Goal: Task Accomplishment & Management: Manage account settings

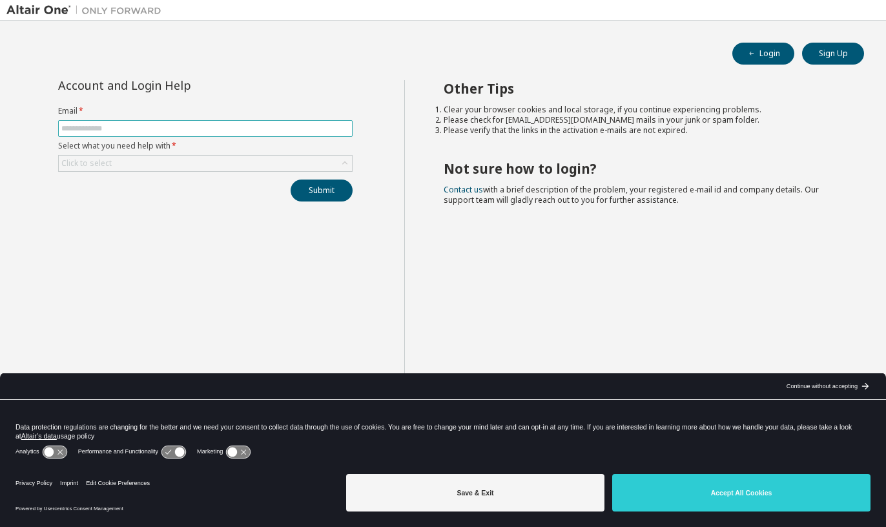
click at [217, 125] on input "text" at bounding box center [205, 128] width 288 height 10
click at [293, 123] on span at bounding box center [205, 128] width 295 height 17
click at [287, 136] on span at bounding box center [205, 128] width 295 height 17
click at [285, 132] on input "text" at bounding box center [205, 128] width 288 height 10
type input "**********"
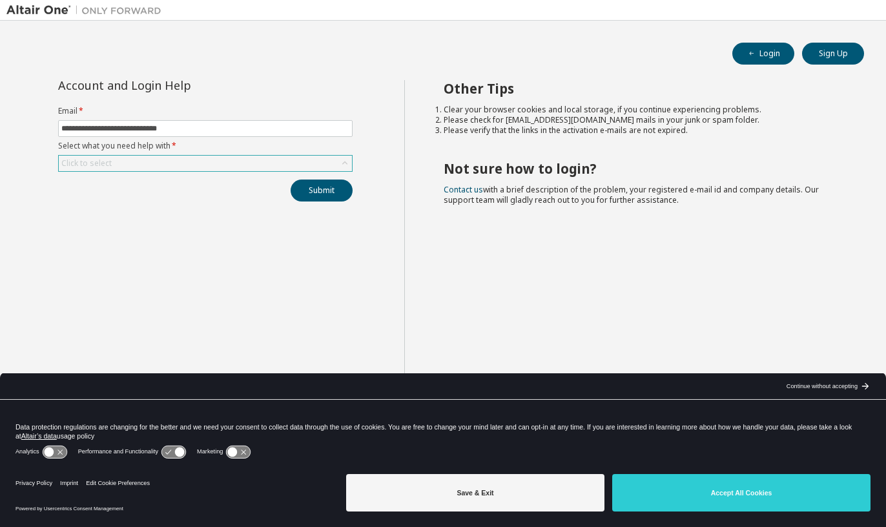
click at [265, 157] on div "Click to select" at bounding box center [205, 164] width 293 height 16
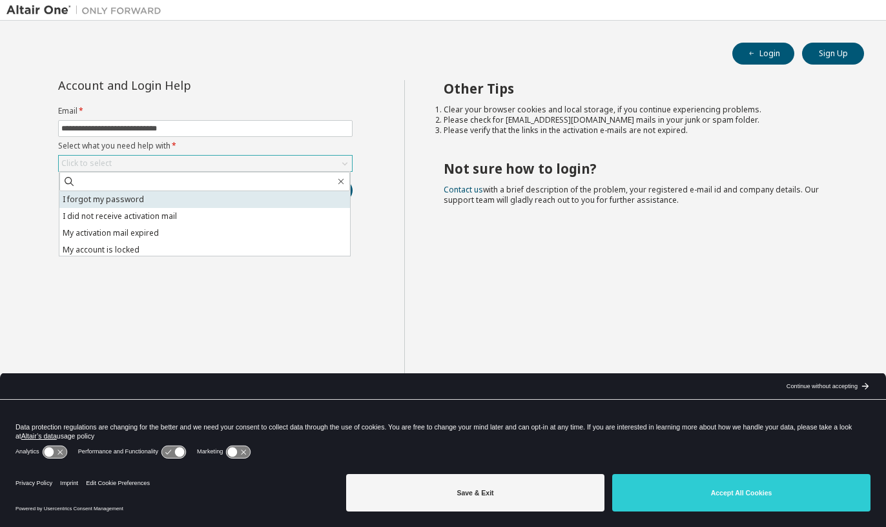
click at [248, 192] on li "I forgot my password" at bounding box center [204, 199] width 291 height 17
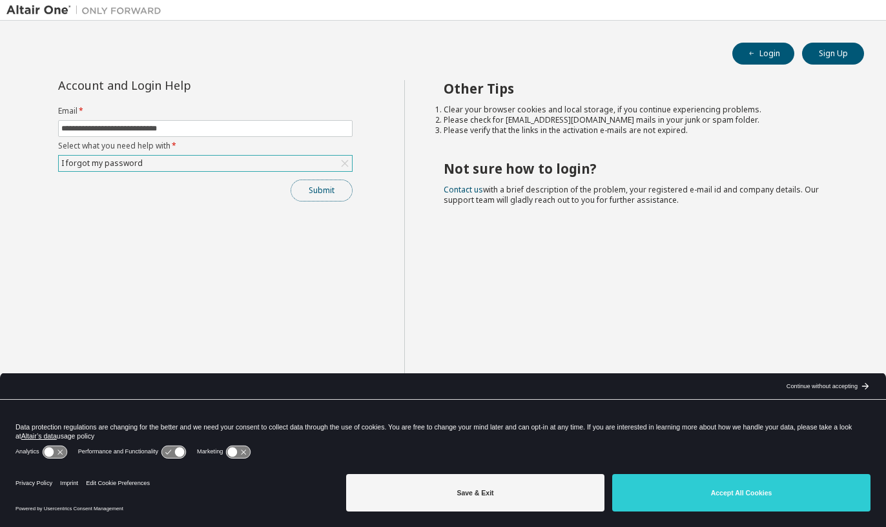
click at [302, 194] on button "Submit" at bounding box center [322, 191] width 62 height 22
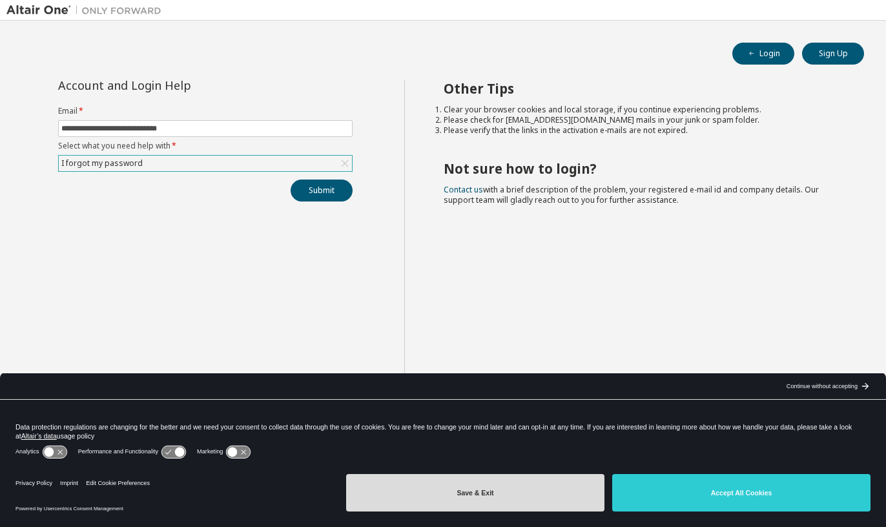
click at [555, 495] on button "Save & Exit" at bounding box center [475, 492] width 258 height 37
